Goal: Find specific page/section

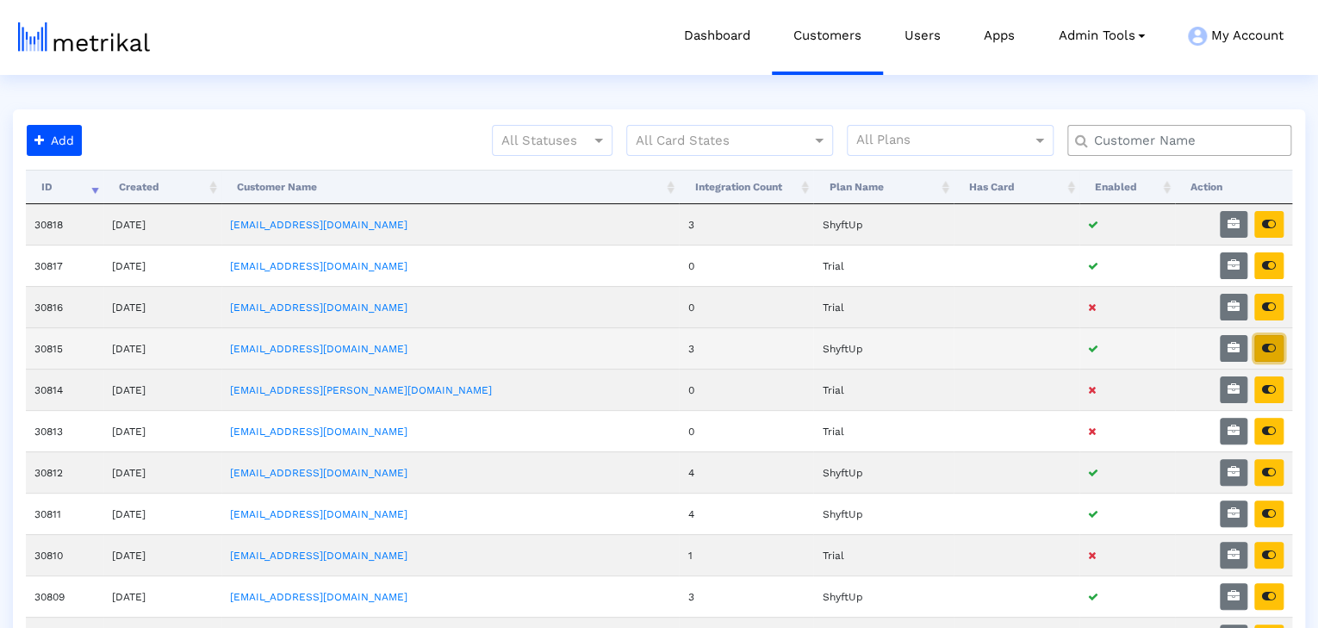
click at [1277, 351] on button "button" at bounding box center [1268, 348] width 29 height 27
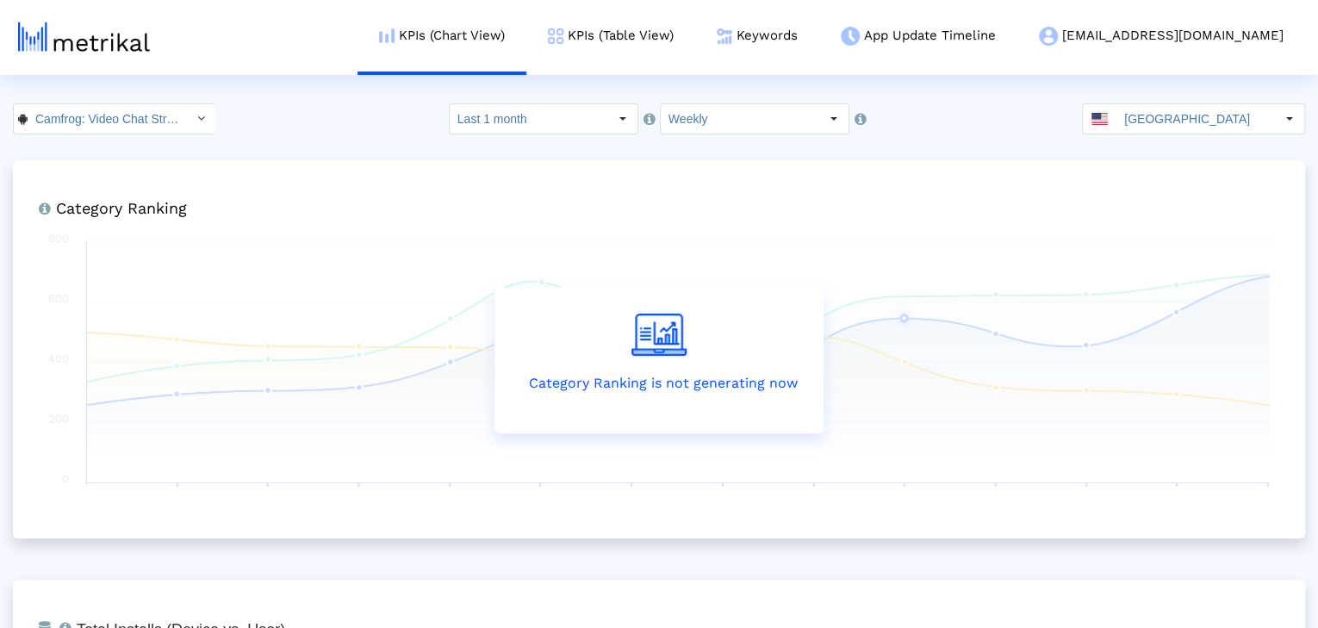
click at [94, 121] on input "Camfrog: Video Chat Strangers < [DOMAIN_NAME] >" at bounding box center [105, 118] width 155 height 29
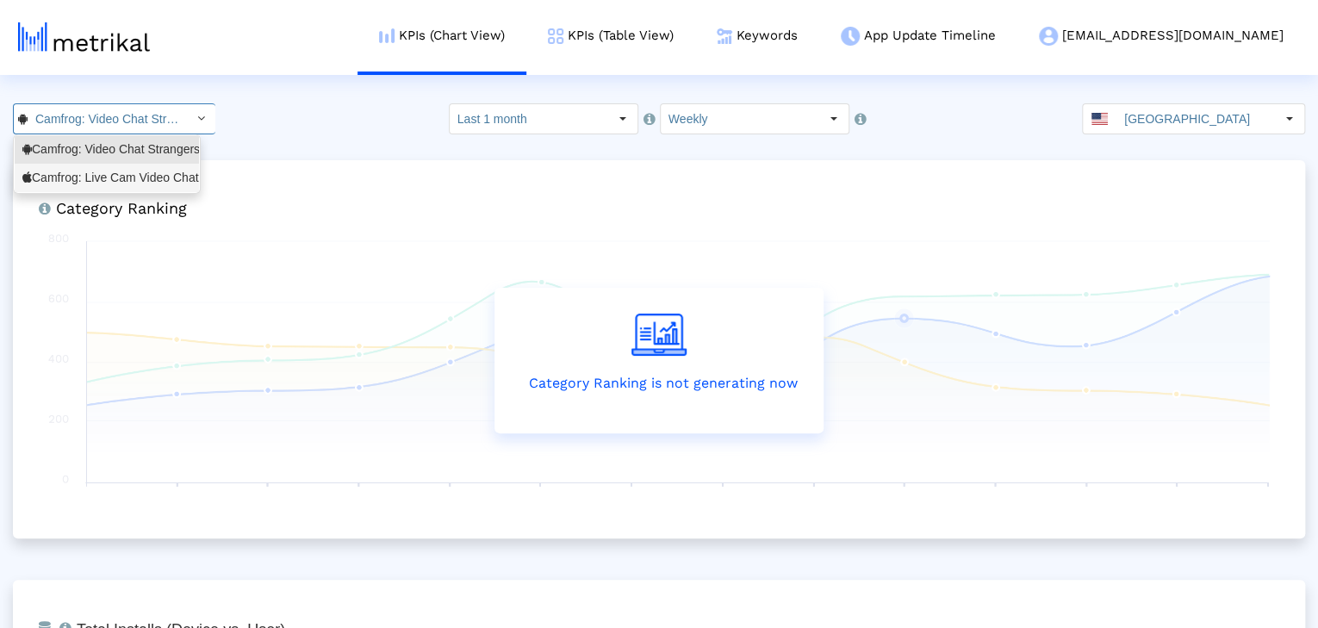
click at [84, 171] on div "Camfrog: Live Cam Video Chat <694578768>" at bounding box center [106, 178] width 169 height 16
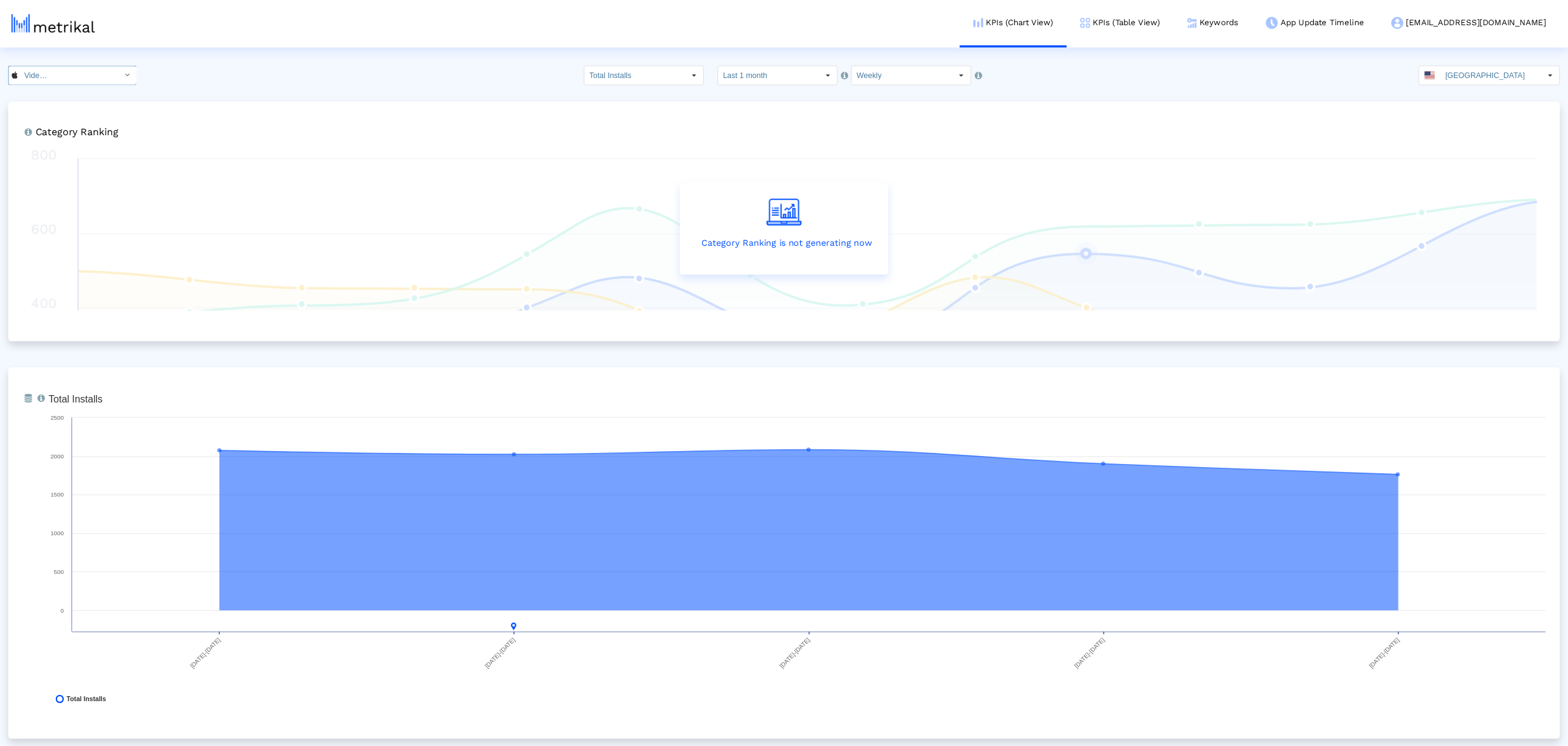
scroll to position [0, 80]
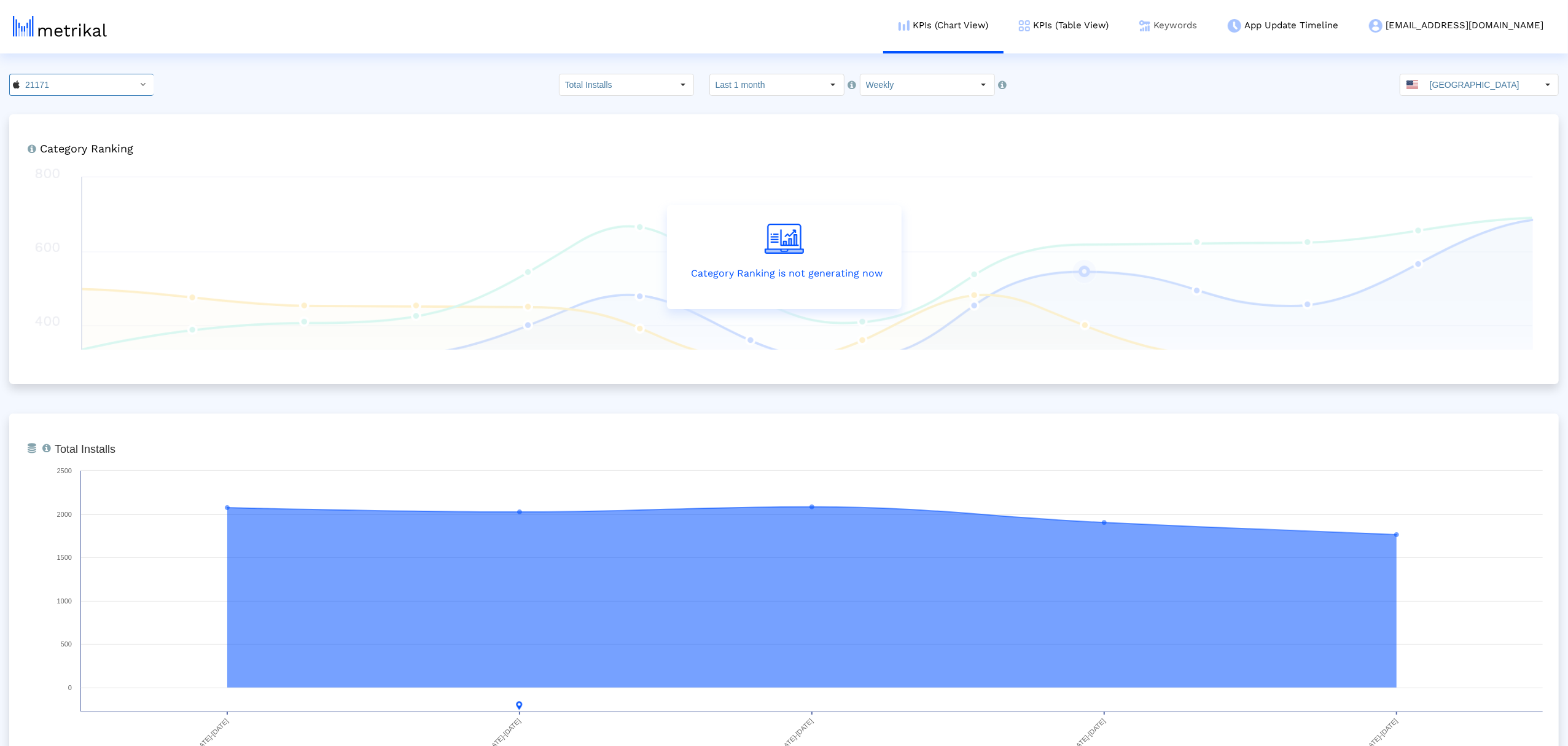
click at [943, 21] on link "Keywords" at bounding box center [1168, 26] width 88 height 51
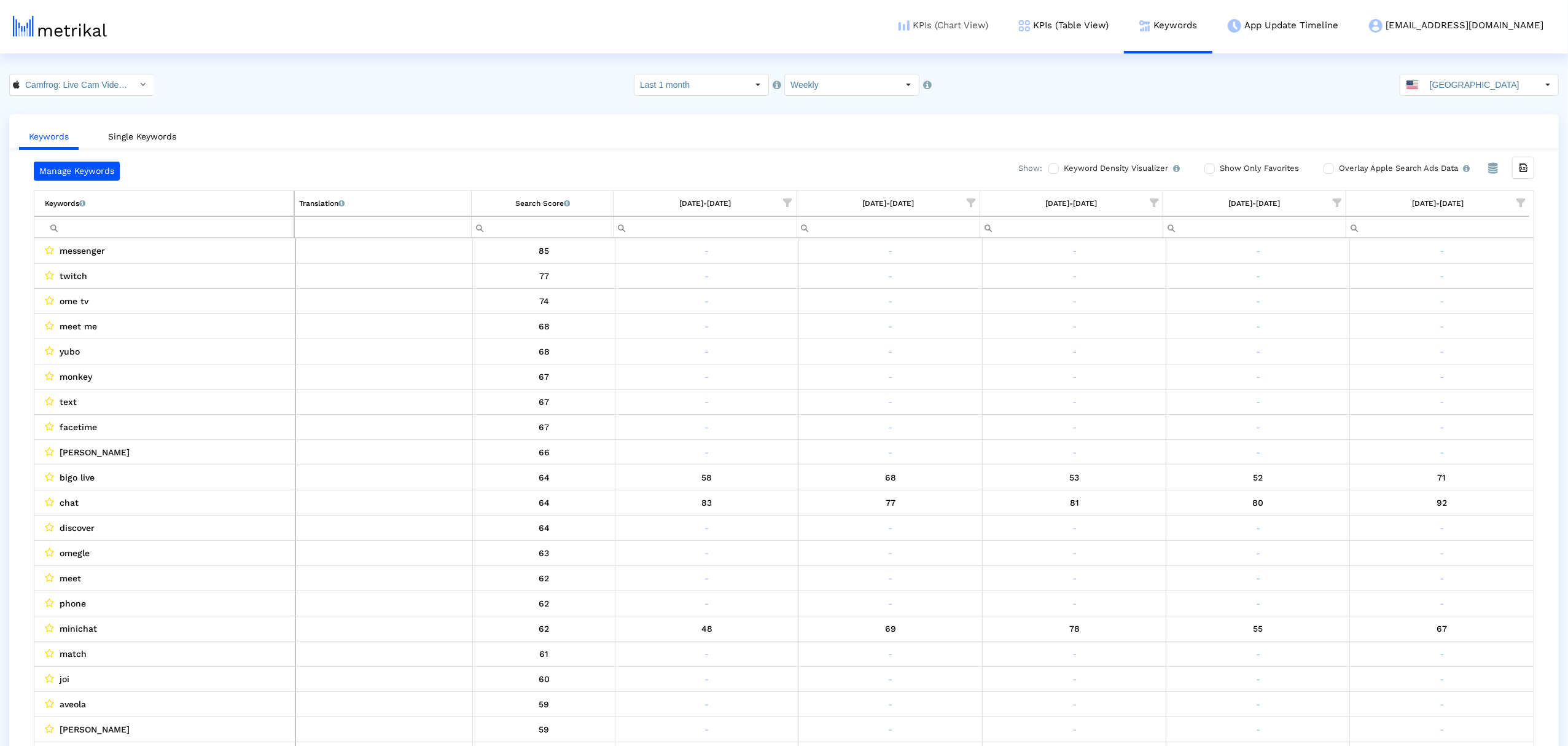
click at [943, 32] on link "KPIs (Chart View)" at bounding box center [943, 26] width 120 height 51
